Goal: Transaction & Acquisition: Book appointment/travel/reservation

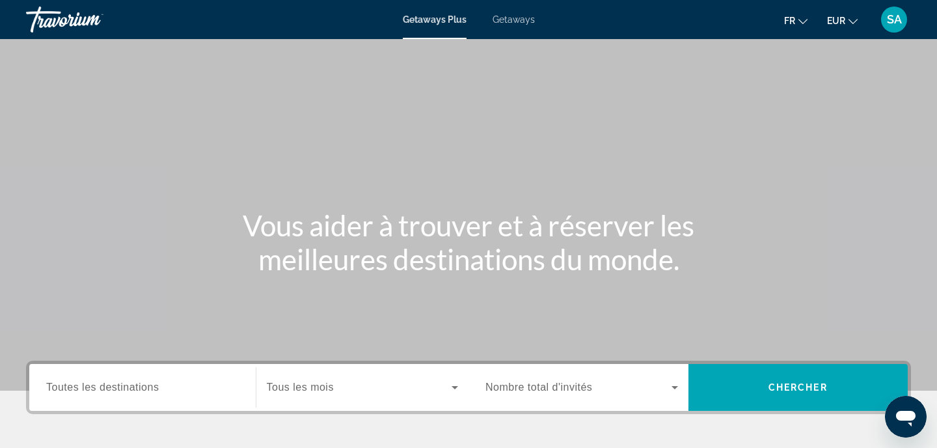
click at [529, 19] on span "Getaways" at bounding box center [514, 19] width 42 height 10
click at [163, 387] on input "Destination Toutes les destinations" at bounding box center [142, 388] width 193 height 16
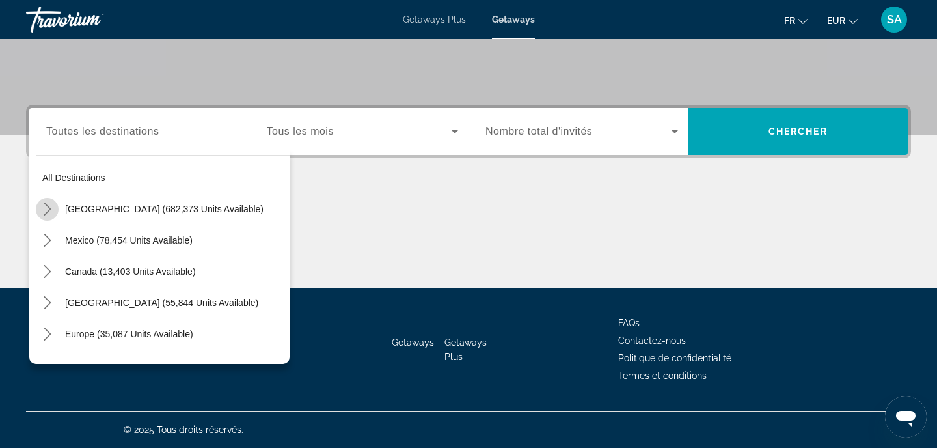
click at [50, 207] on icon "Toggle United States (682,373 units available) submenu" at bounding box center [47, 208] width 13 height 13
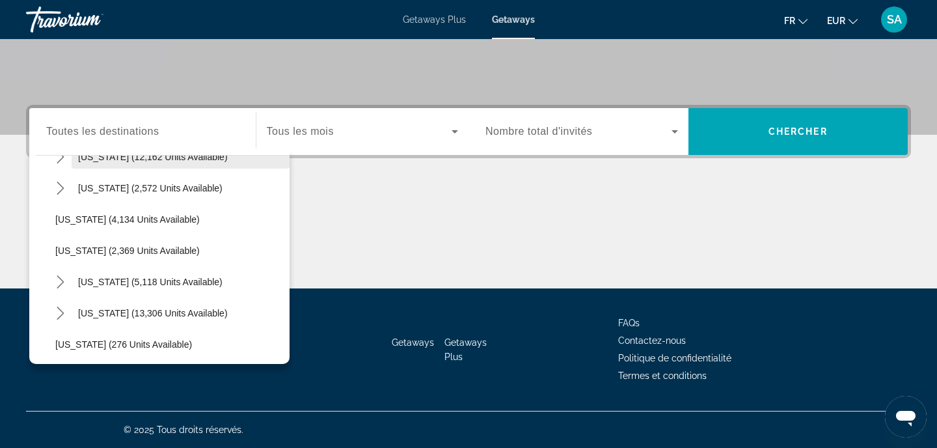
scroll to position [774, 0]
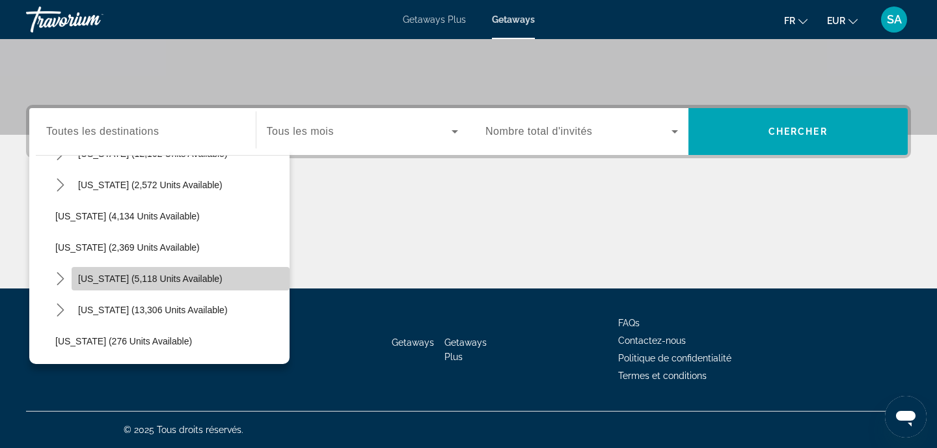
click at [89, 275] on span "New York (5,118 units available)" at bounding box center [150, 278] width 144 height 10
type input "**********"
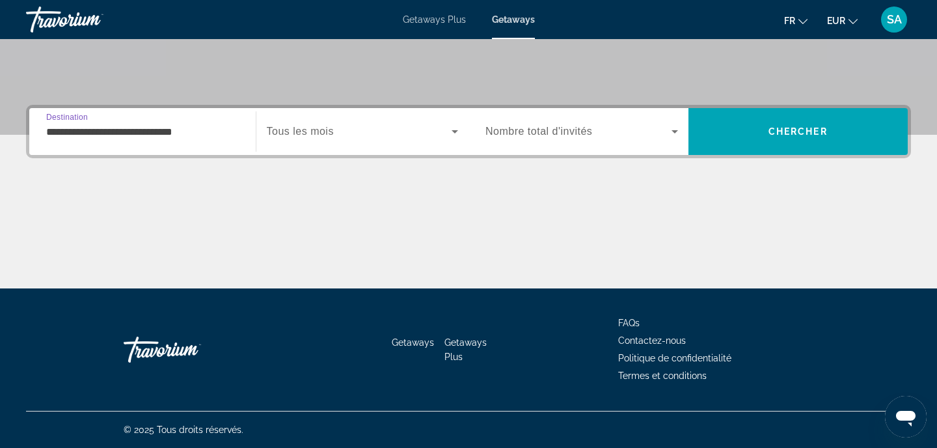
click at [349, 139] on div "Search widget" at bounding box center [363, 131] width 192 height 36
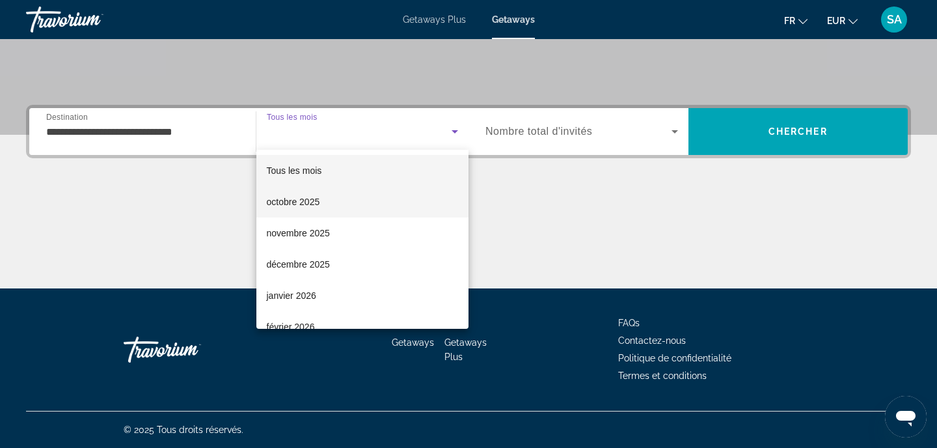
click at [336, 194] on mat-option "octobre 2025" at bounding box center [362, 201] width 213 height 31
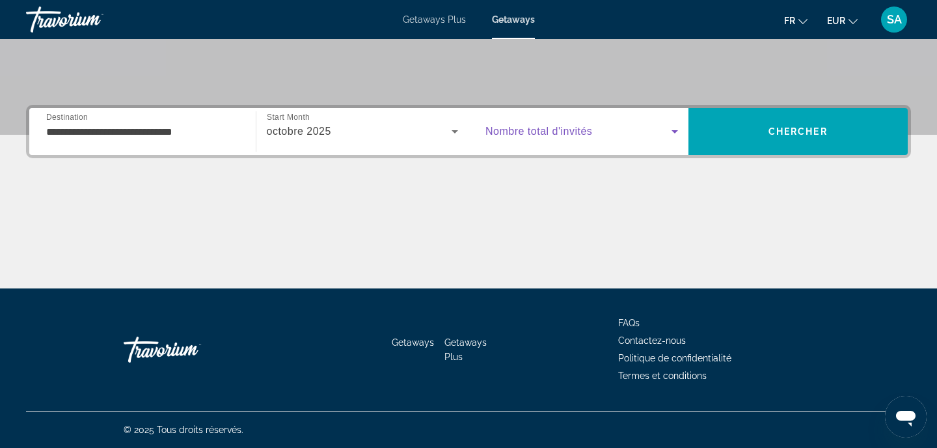
click at [620, 133] on span "Search widget" at bounding box center [579, 132] width 186 height 16
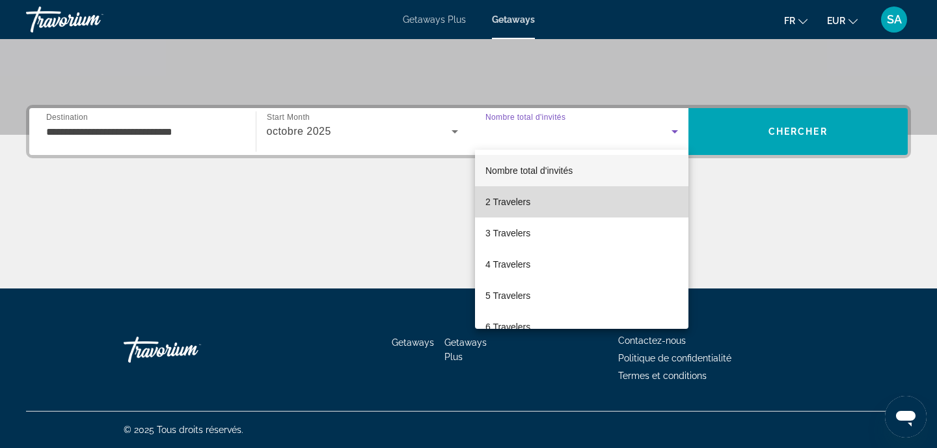
click at [601, 195] on mat-option "2 Travelers" at bounding box center [581, 201] width 213 height 31
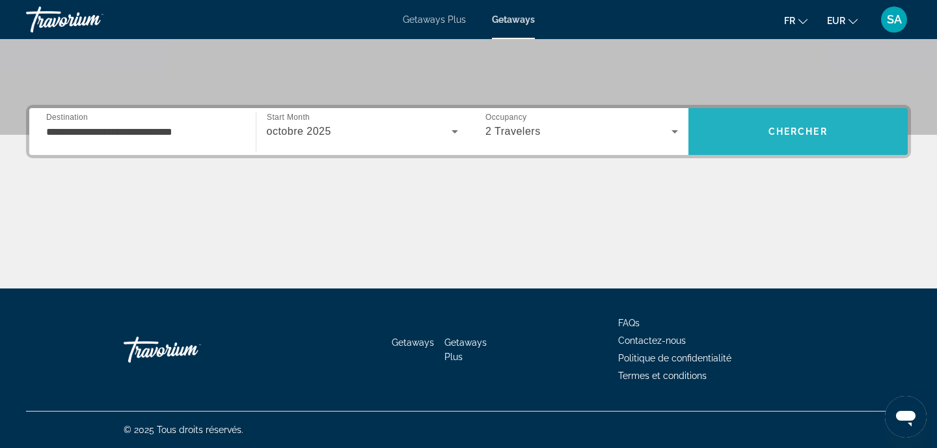
click at [789, 139] on span "Search" at bounding box center [799, 131] width 220 height 31
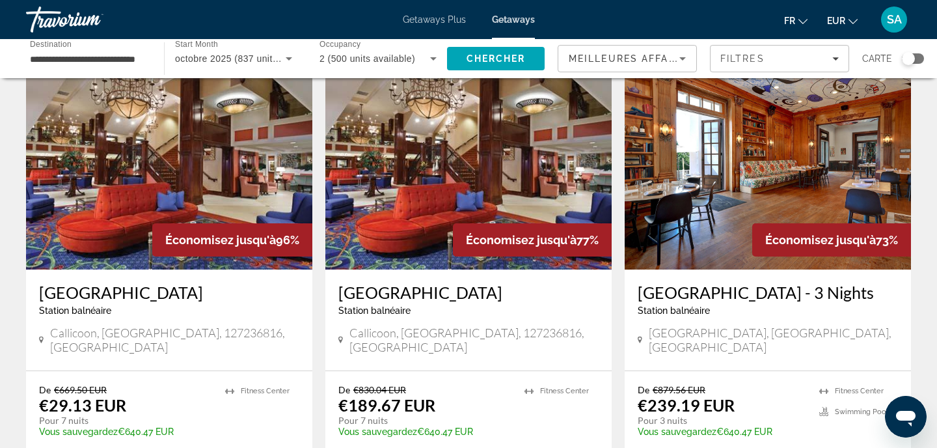
scroll to position [62, 0]
click at [217, 63] on span "octobre 2025 (837 units available)" at bounding box center [248, 58] width 147 height 10
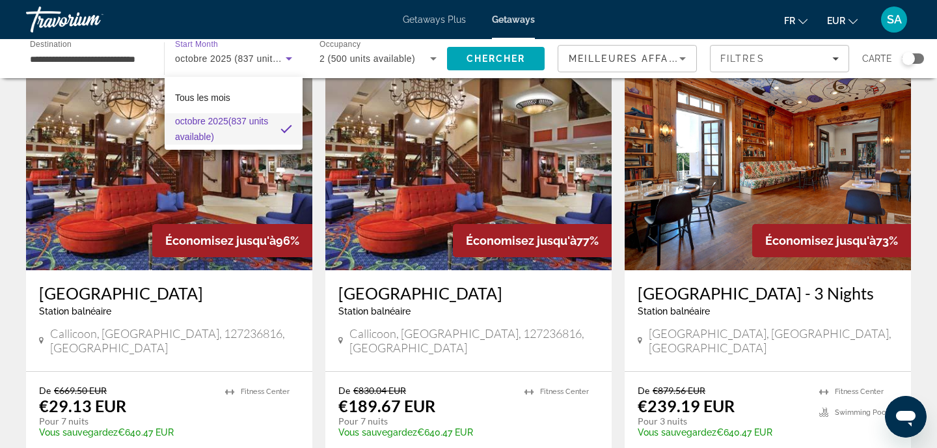
click at [105, 221] on div at bounding box center [468, 224] width 937 height 448
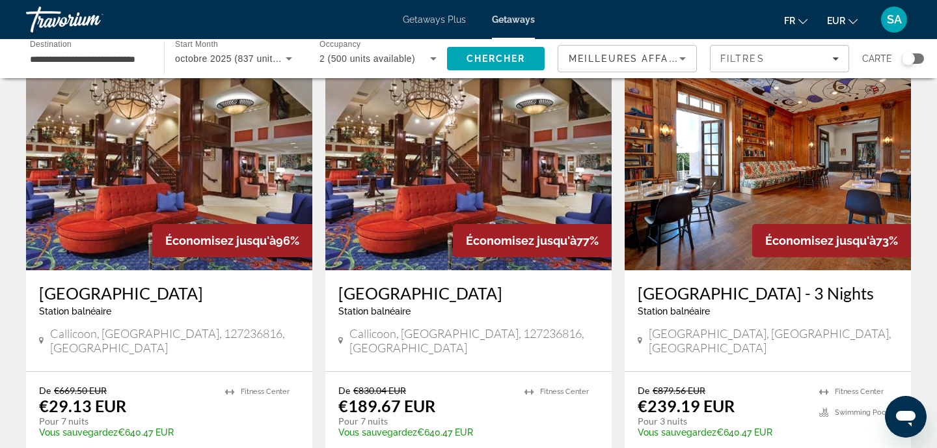
click at [149, 196] on img "Main content" at bounding box center [169, 166] width 286 height 208
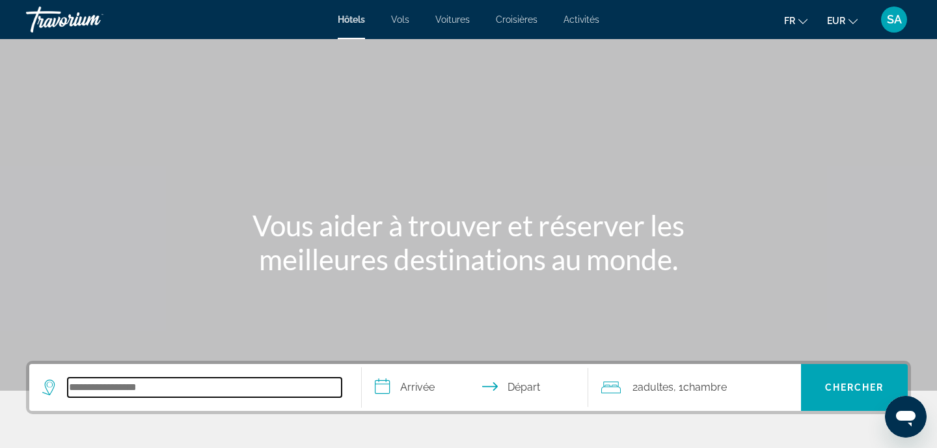
click at [102, 392] on input "Search hotel destination" at bounding box center [205, 387] width 274 height 20
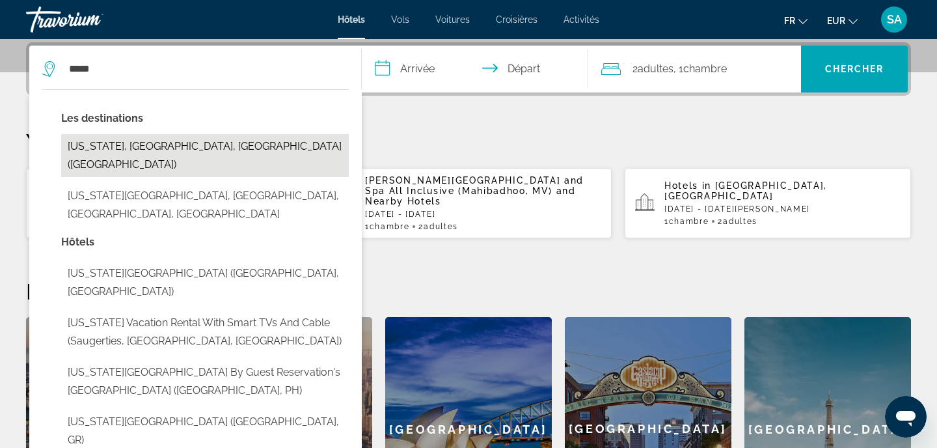
click at [133, 143] on button "[US_STATE], [GEOGRAPHIC_DATA], [GEOGRAPHIC_DATA] ([GEOGRAPHIC_DATA])" at bounding box center [205, 155] width 288 height 43
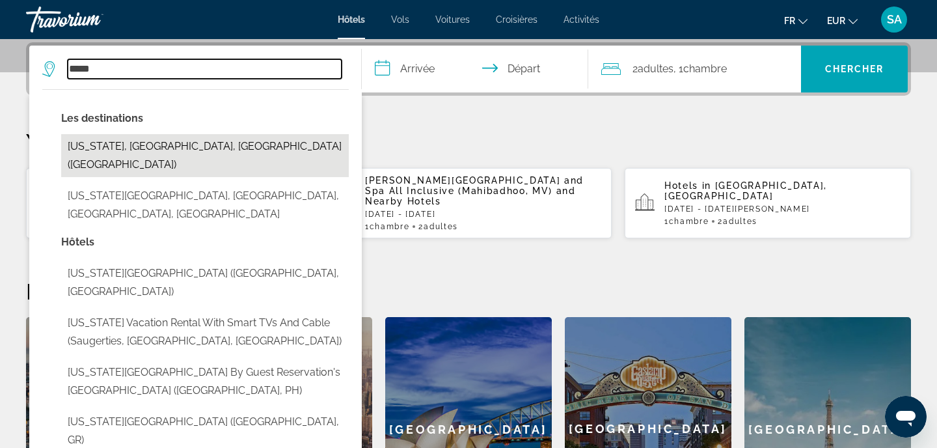
type input "**********"
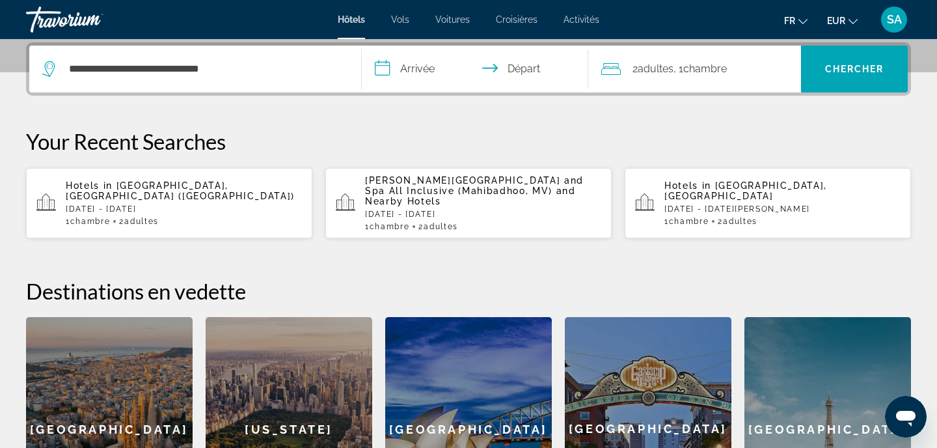
click at [426, 63] on input "**********" at bounding box center [478, 71] width 232 height 51
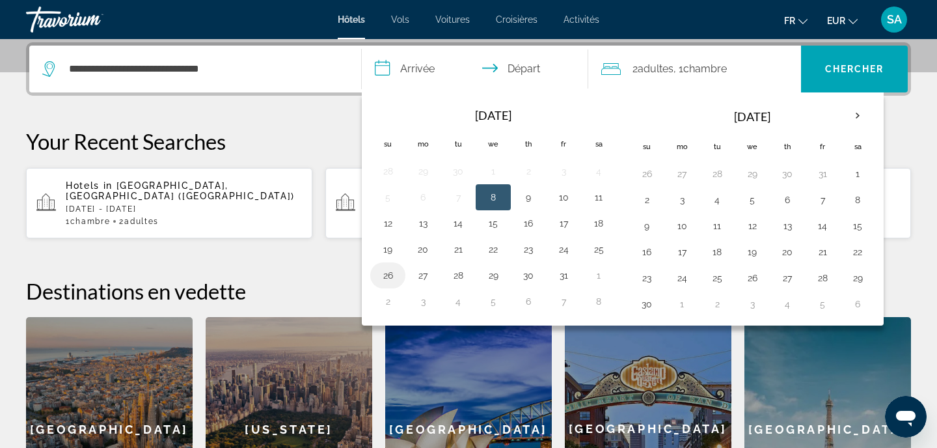
click at [384, 276] on button "26" at bounding box center [387, 275] width 21 height 18
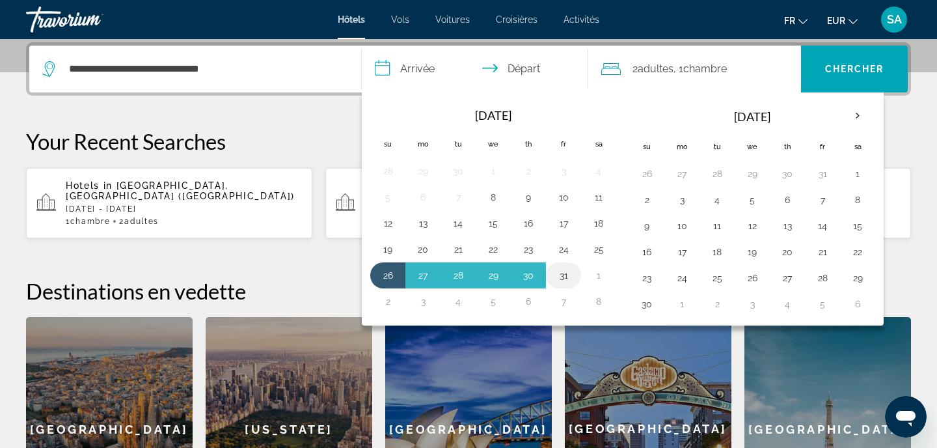
click at [567, 274] on button "31" at bounding box center [563, 275] width 21 height 18
type input "**********"
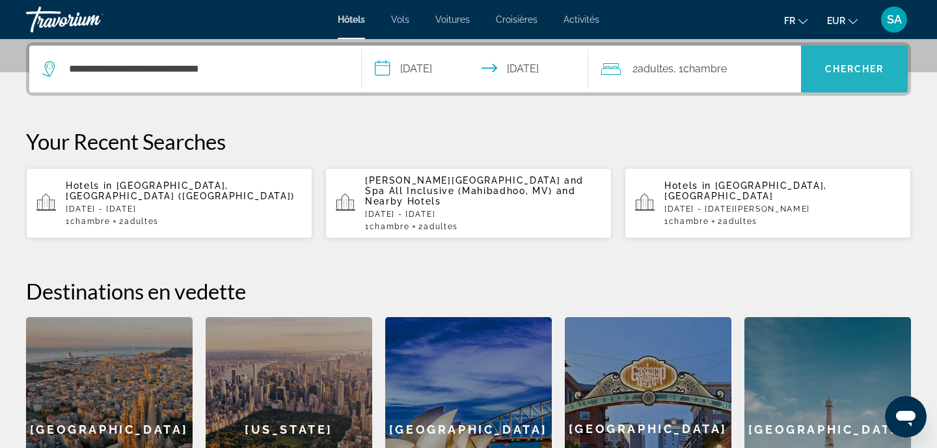
click at [850, 77] on span "Search" at bounding box center [854, 68] width 107 height 31
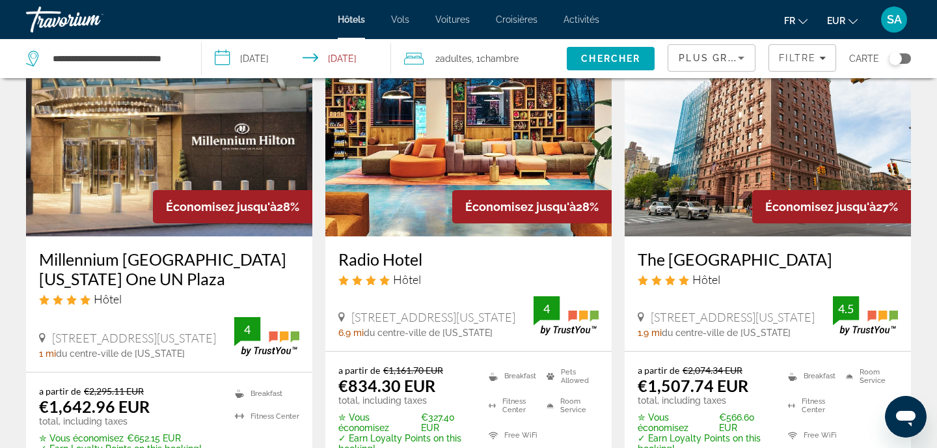
scroll to position [1623, 0]
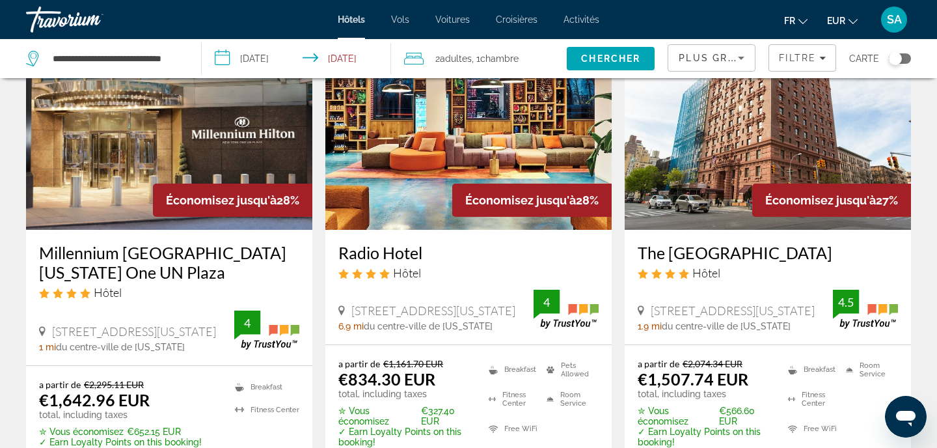
click at [251, 61] on input "**********" at bounding box center [299, 60] width 194 height 43
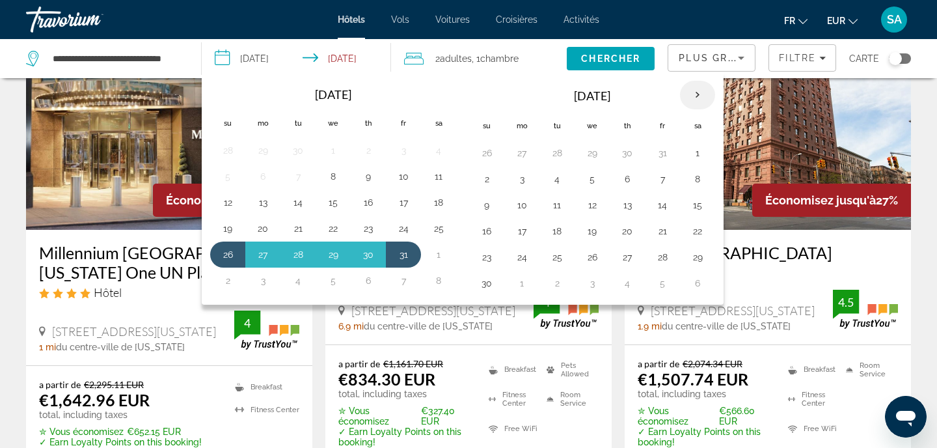
click at [696, 99] on th "Next month" at bounding box center [697, 95] width 35 height 29
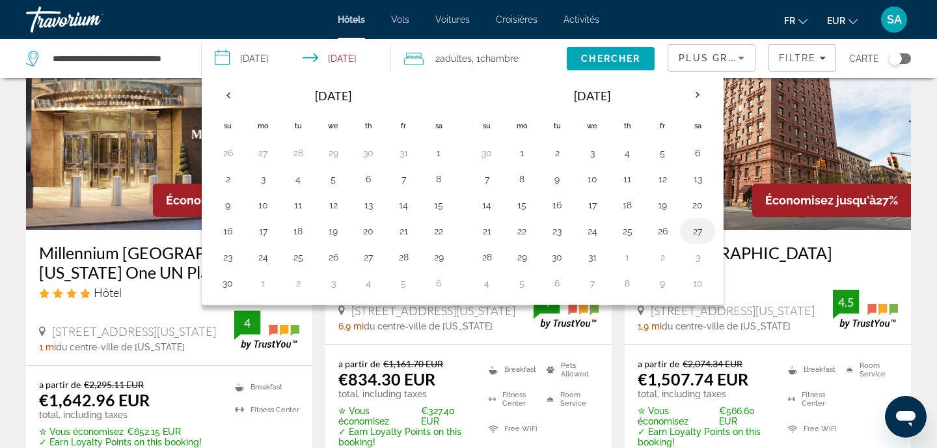
click at [699, 230] on button "27" at bounding box center [697, 231] width 21 height 18
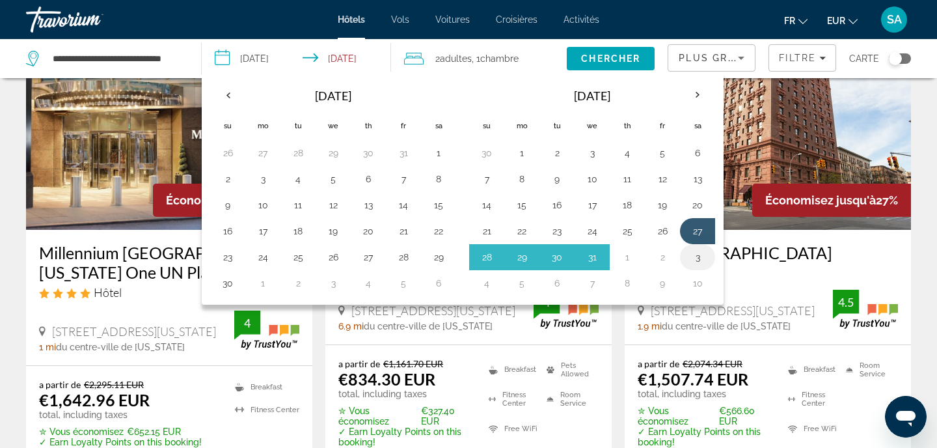
click at [698, 258] on button "3" at bounding box center [697, 257] width 21 height 18
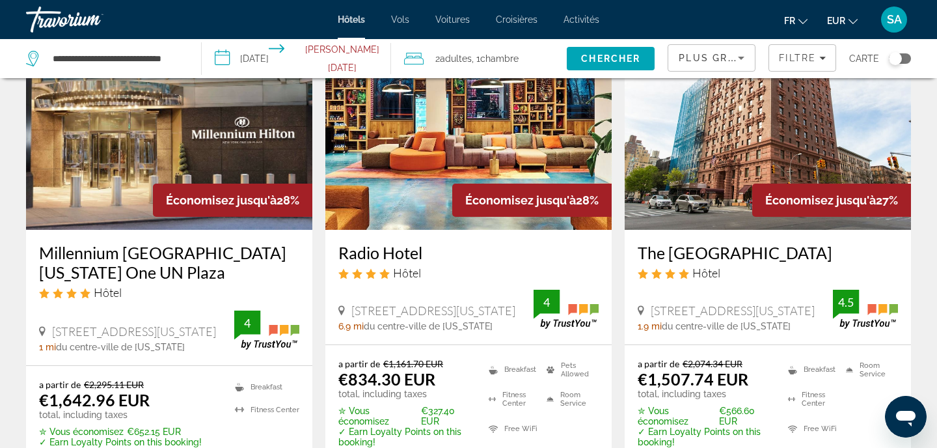
type input "**********"
click at [296, 59] on button "**********" at bounding box center [296, 58] width 189 height 39
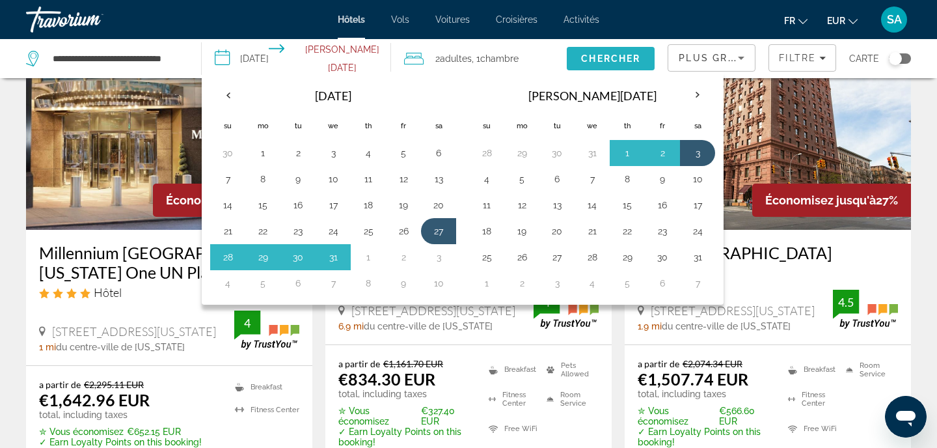
click at [633, 55] on span "Chercher" at bounding box center [610, 58] width 59 height 10
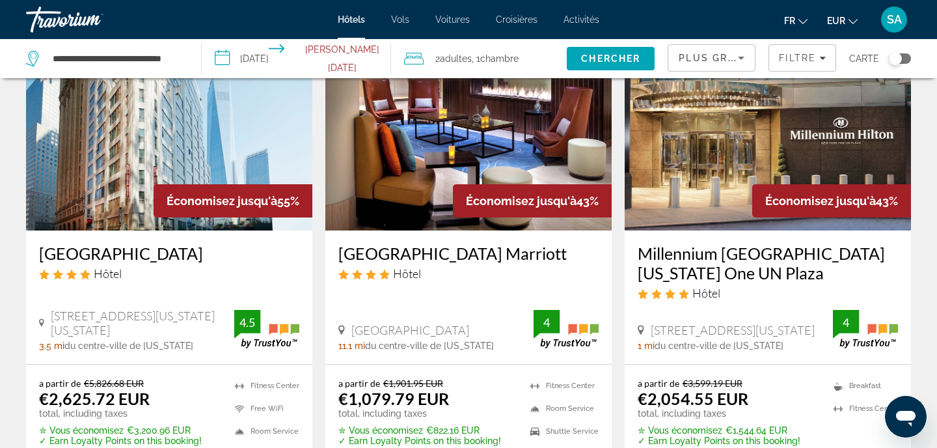
scroll to position [101, 0]
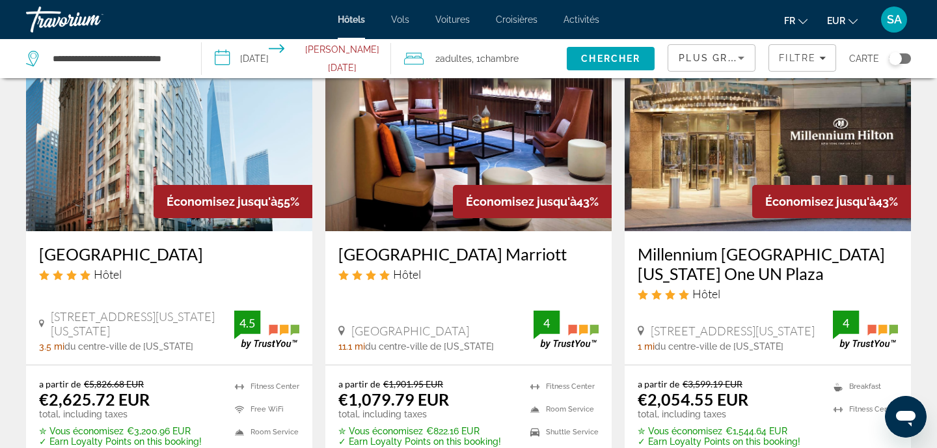
click at [814, 141] on img "Main content" at bounding box center [768, 127] width 286 height 208
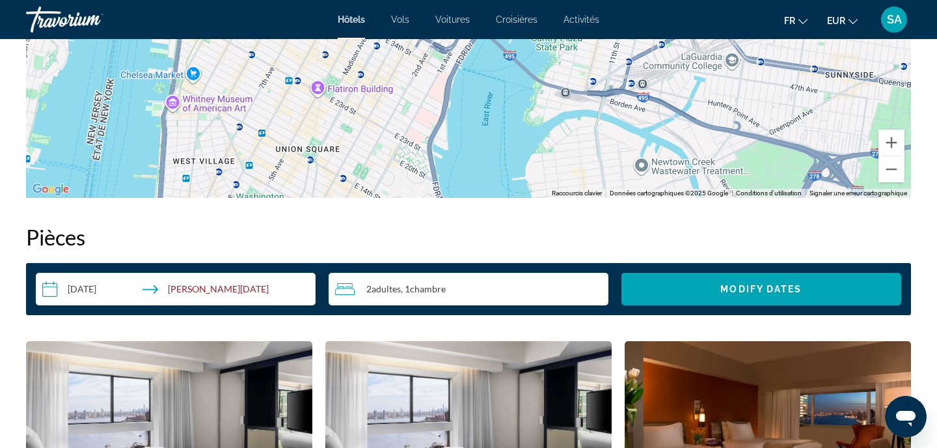
scroll to position [1518, 0]
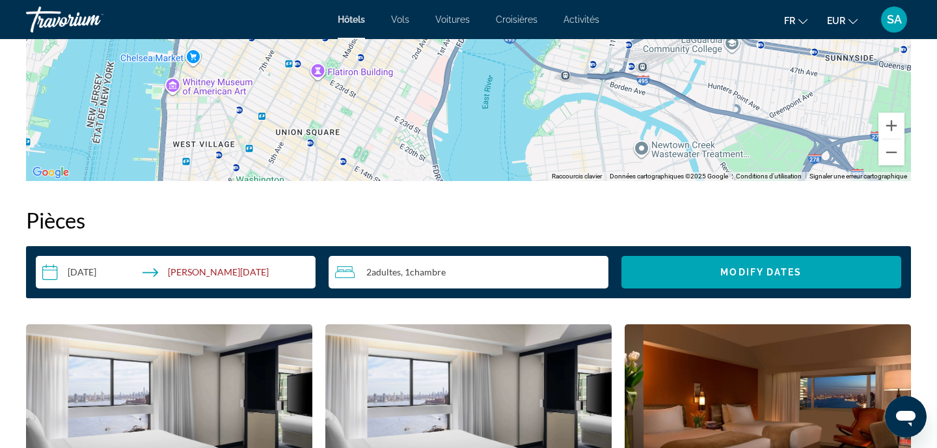
click at [223, 269] on input "**********" at bounding box center [178, 274] width 285 height 36
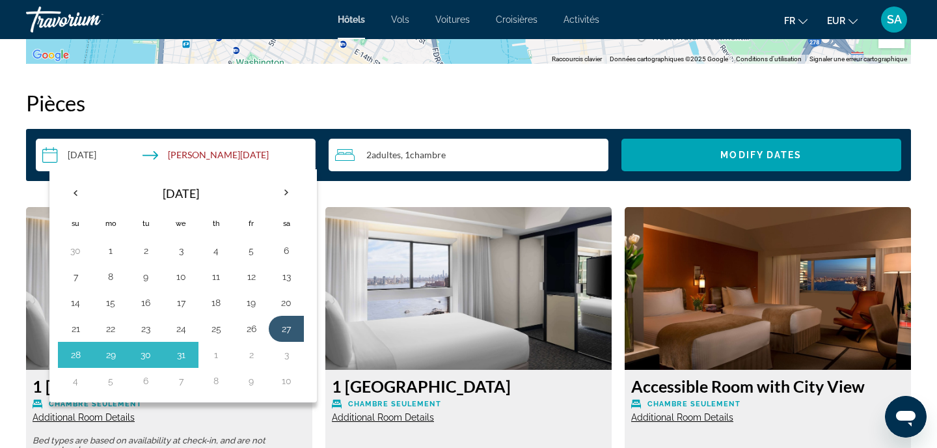
scroll to position [1637, 0]
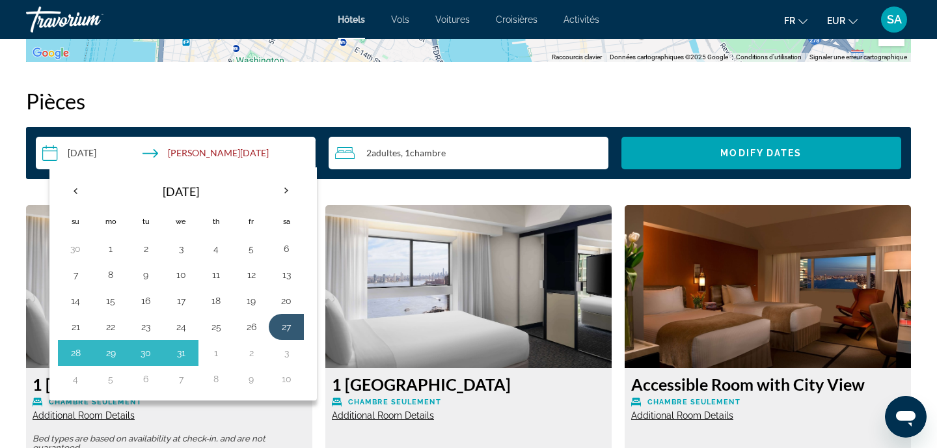
click at [361, 90] on h2 "Pièces" at bounding box center [468, 101] width 885 height 26
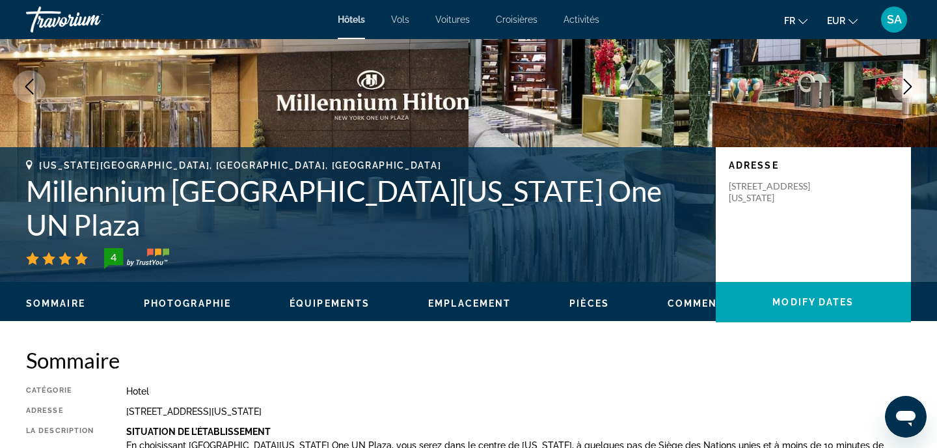
scroll to position [128, 0]
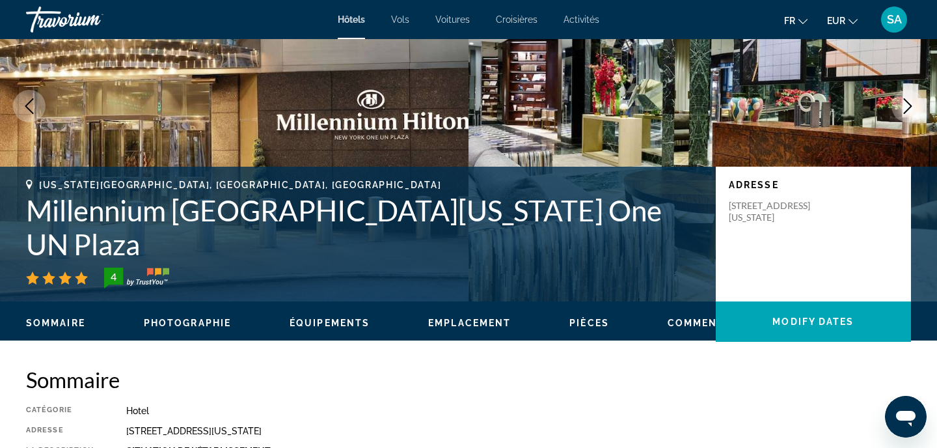
click at [358, 236] on h1 "Millennium [GEOGRAPHIC_DATA][US_STATE] One UN Plaza" at bounding box center [364, 227] width 677 height 68
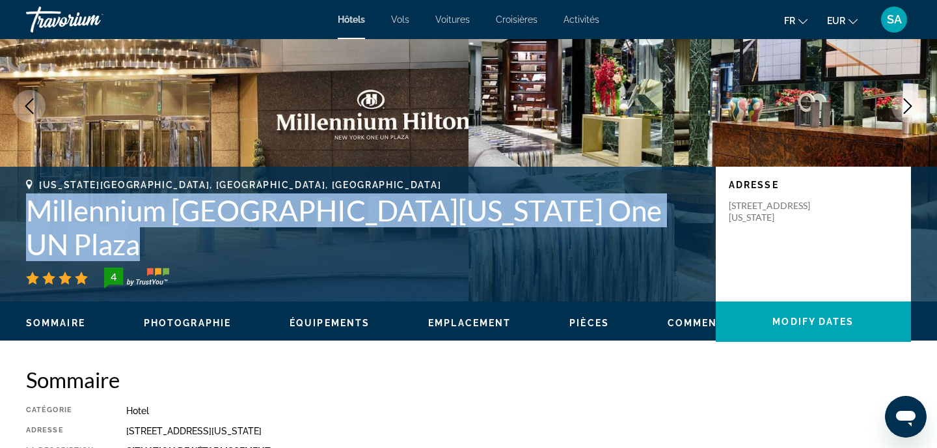
click at [358, 236] on h1 "Millennium [GEOGRAPHIC_DATA][US_STATE] One UN Plaza" at bounding box center [364, 227] width 677 height 68
copy h1 "Millennium [GEOGRAPHIC_DATA][US_STATE] One UN Plaza"
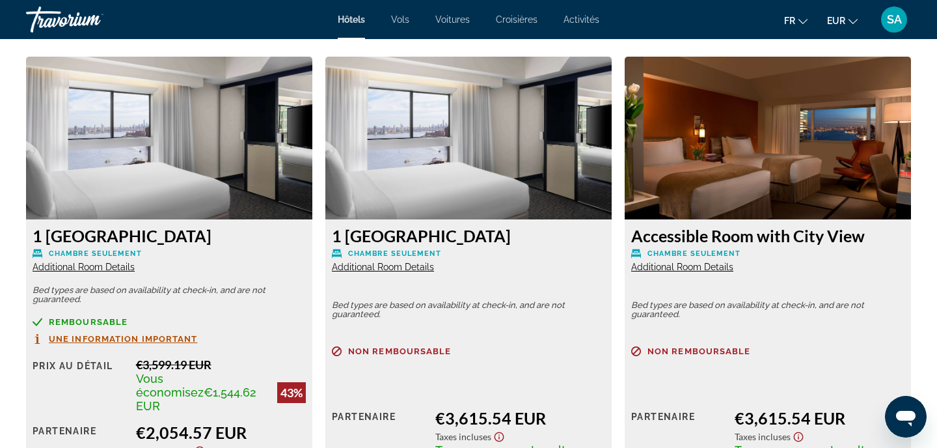
scroll to position [1785, 0]
